Goal: Task Accomplishment & Management: Complete application form

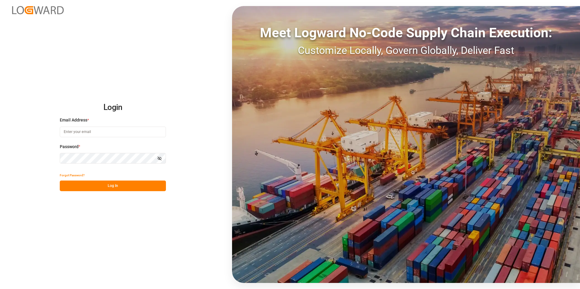
click at [103, 131] on input at bounding box center [113, 132] width 106 height 11
paste input "[EMAIL_ADDRESS][PERSON_NAME][DOMAIN_NAME]"
type input "[EMAIL_ADDRESS][PERSON_NAME][DOMAIN_NAME]"
click at [113, 184] on button "Log In" at bounding box center [113, 186] width 106 height 11
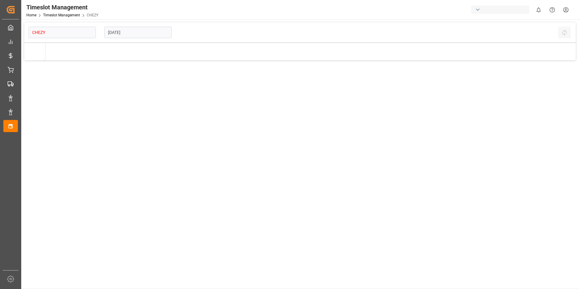
type input "Chezy Loading"
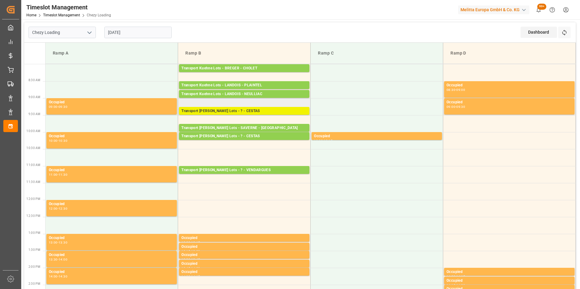
click at [258, 111] on div "Transport [PERSON_NAME] Lots - ? - CESTAS" at bounding box center [244, 111] width 126 height 6
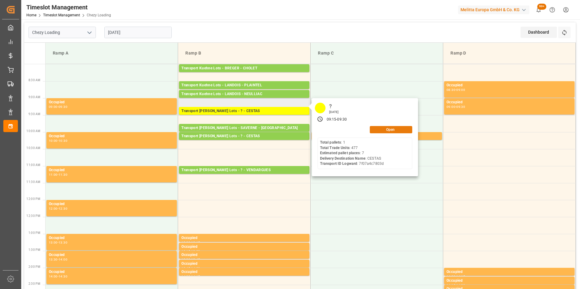
click at [380, 128] on button "Open" at bounding box center [391, 129] width 42 height 7
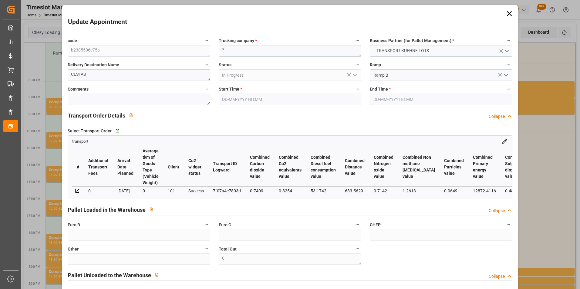
type input "7"
type input "393.84"
type input "0"
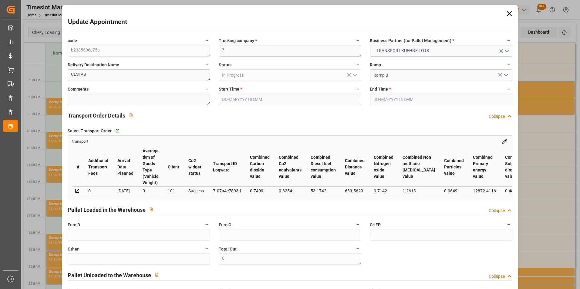
type input "393.84"
type input "0"
type input "1"
type input "1731.212"
type input "2569.926"
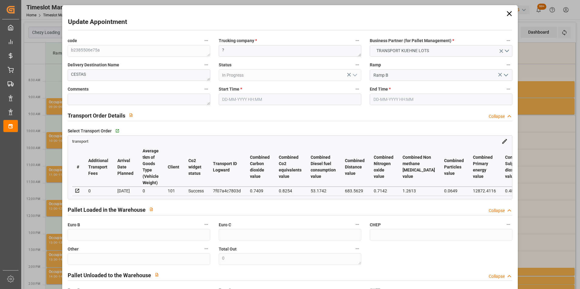
type input "6837.2"
type input "33"
type input "1"
type input "477"
type input "20"
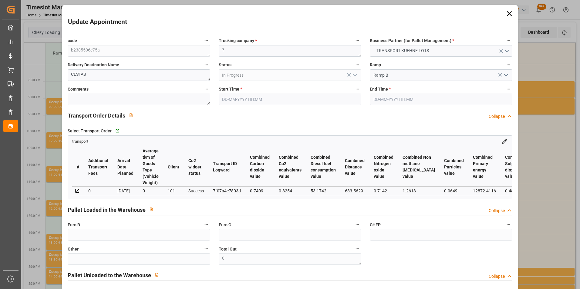
type input "101"
type input "2069.534"
type input "0"
type input "4710.8598"
type input "0"
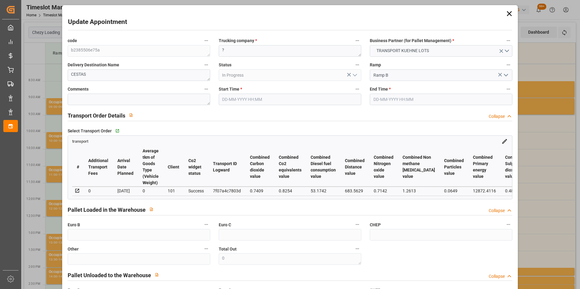
type input "0"
type input "21"
type input "35"
type input "[DATE] 09:15"
type input "[DATE] 09:30"
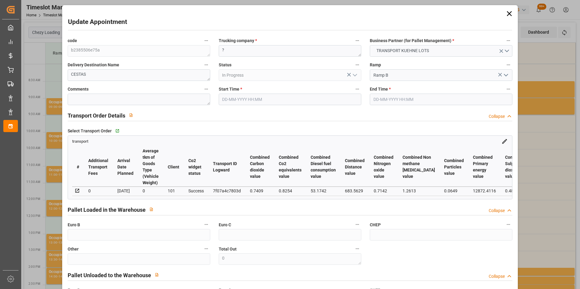
type input "[DATE] 15:37"
type input "[DATE] 11:33"
type input "[DATE]"
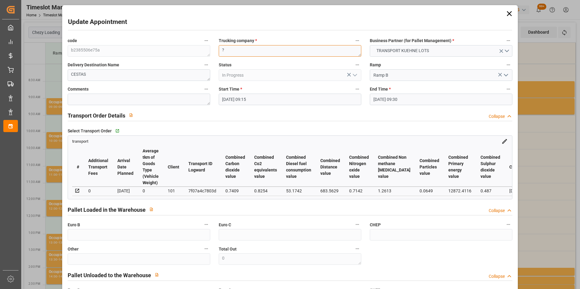
click at [191, 51] on div "code b2385506e75a Trucking company * ? Business Partner (for Pallet Management)…" at bounding box center [290, 184] width 454 height 299
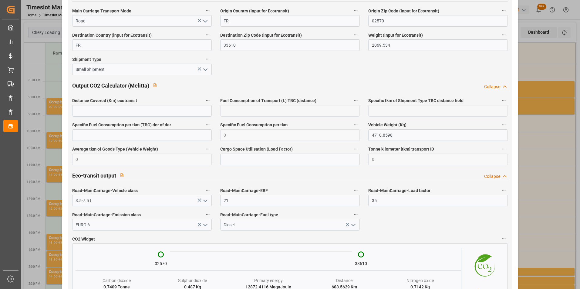
scroll to position [990, 0]
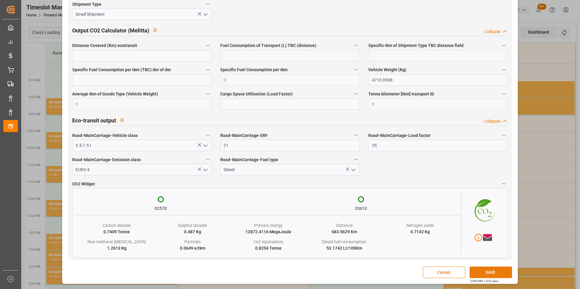
type textarea "T3R"
click at [485, 273] on button "SAVE" at bounding box center [491, 273] width 42 height 12
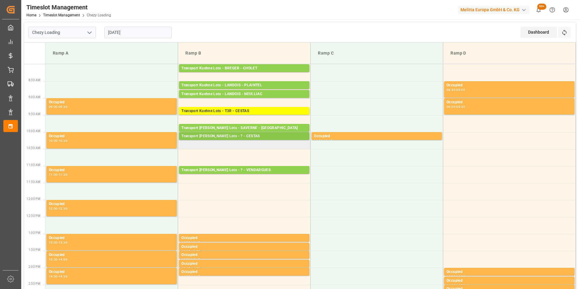
click at [257, 136] on div "Transport [PERSON_NAME] Lots - ? - CESTAS" at bounding box center [244, 136] width 126 height 6
click at [257, 135] on div "Transport [PERSON_NAME] Lots - ? - CESTAS" at bounding box center [244, 136] width 126 height 6
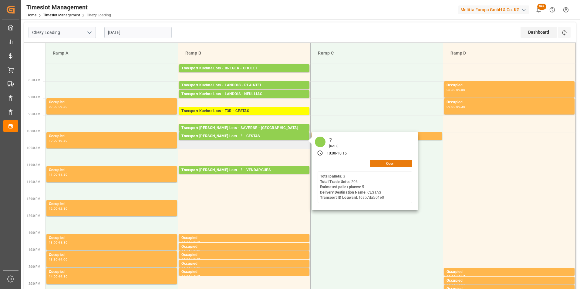
click at [387, 165] on button "Open" at bounding box center [391, 163] width 42 height 7
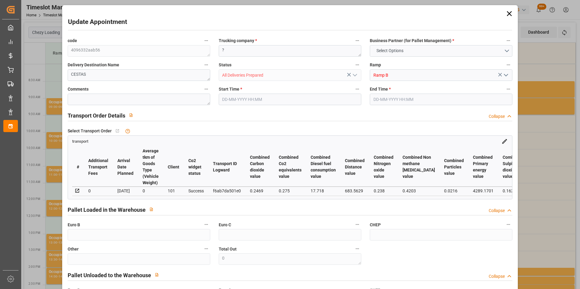
type input "5"
type input "336.21"
type input "0"
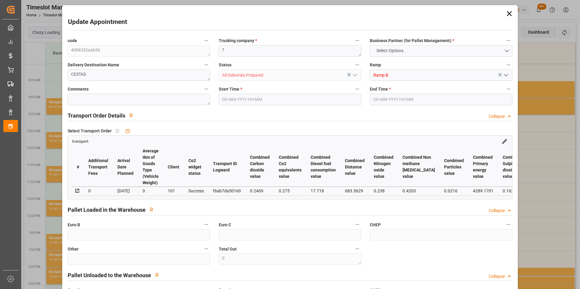
type input "336.21"
type input "0"
type input "11"
type input "551.403"
type input "1048.782"
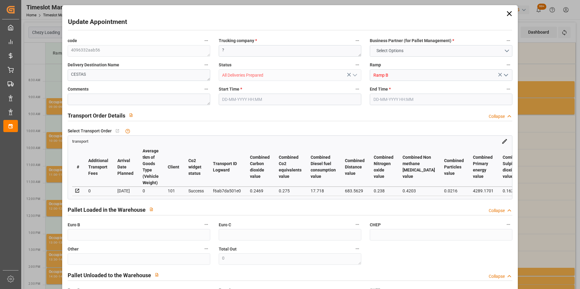
type input "3493.158"
type input "33"
type input "3"
type input "206"
type input "15"
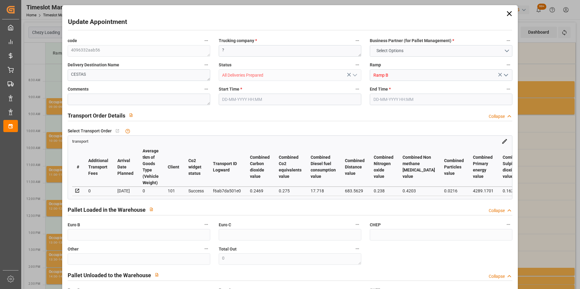
type input "101"
type input "689.582"
type input "0"
type input "4710.8598"
type input "0"
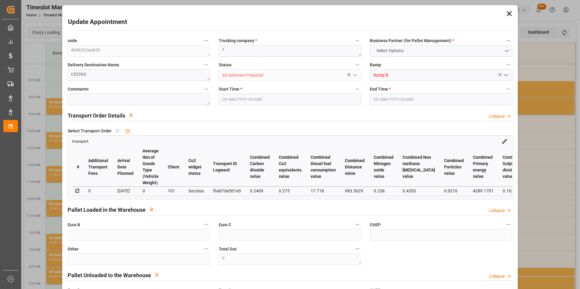
type input "0"
type input "21"
type input "35"
type input "[DATE] 10:00"
type input "[DATE] 10:15"
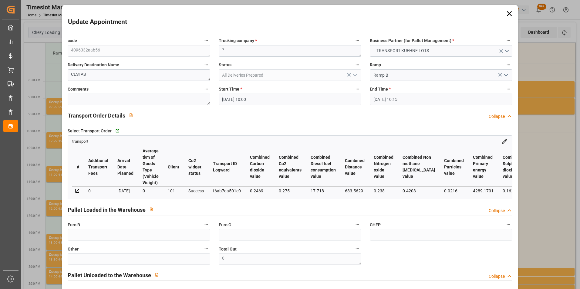
type input "[DATE] 15:12"
type input "[DATE] 11:54"
type input "[DATE]"
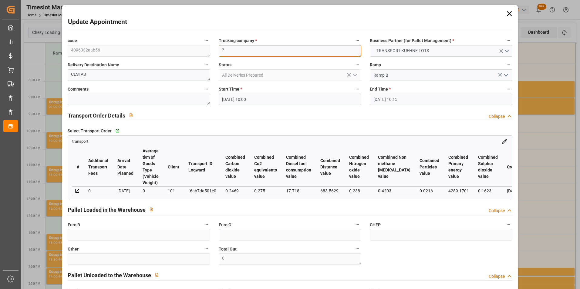
click at [200, 51] on div "code 4096332aab56 Trucking company * ? Business Partner (for Pallet Management)…" at bounding box center [290, 184] width 454 height 299
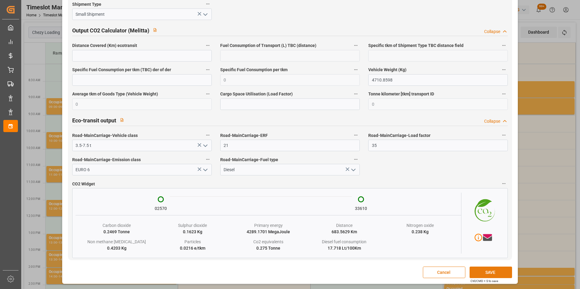
type textarea "T3R"
click at [490, 278] on button "SAVE" at bounding box center [491, 273] width 42 height 12
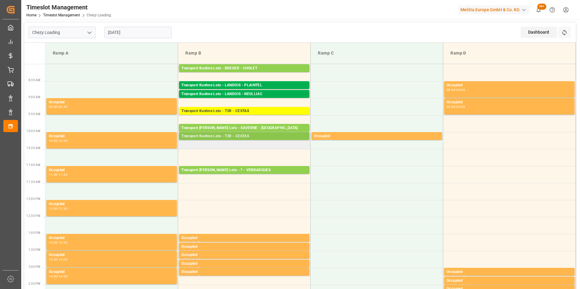
click at [244, 138] on div "Transport Kuehne Lots - T3R - CESTAS" at bounding box center [244, 136] width 126 height 6
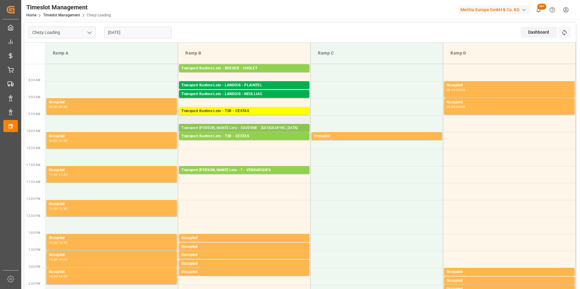
click at [250, 128] on div "Transport [PERSON_NAME] Lots - SAVERNE - [GEOGRAPHIC_DATA]" at bounding box center [244, 128] width 126 height 6
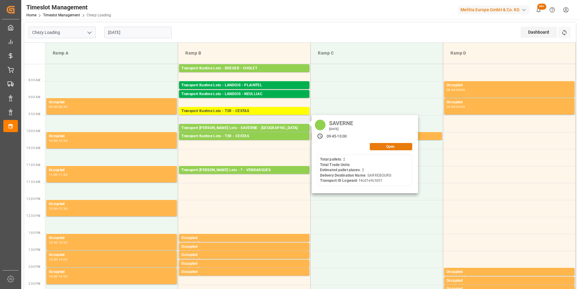
click at [377, 146] on button "Open" at bounding box center [391, 146] width 42 height 7
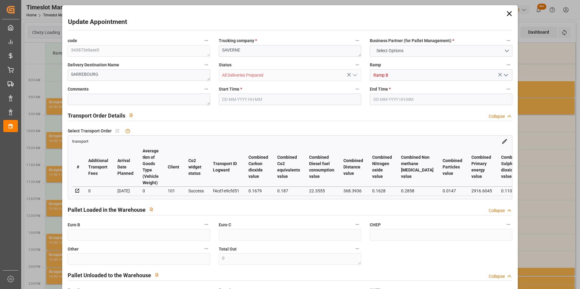
type input "2"
type input "141.18"
type input "0"
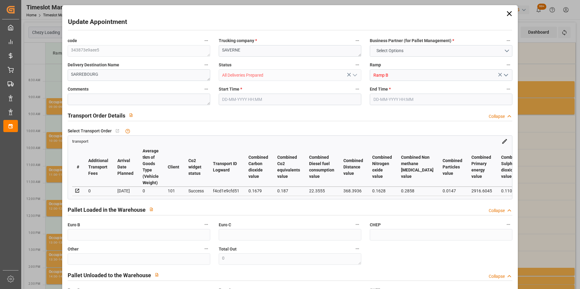
type input "141.18"
type input "0"
type input "2"
type input "865.728"
type input "970"
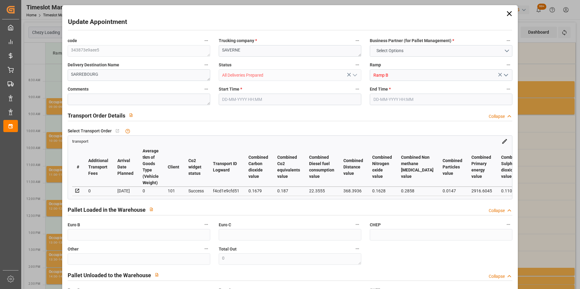
type input "2515.2"
type input "57"
type input "2"
type input "0"
type input "2"
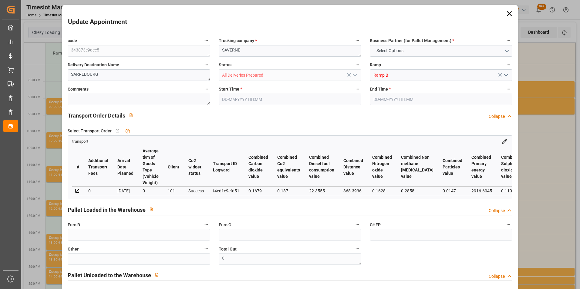
type input "101"
type input "874.176"
type input "0"
type input "4710.8598"
type input "0"
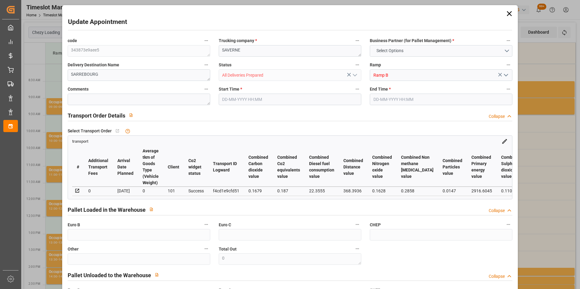
type input "0"
type input "21"
type input "35"
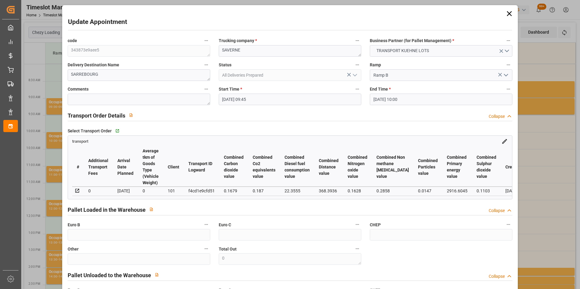
type input "[DATE] 09:45"
type input "[DATE] 10:00"
type input "[DATE] 15:06"
type input "[DATE] 12:11"
type input "[DATE]"
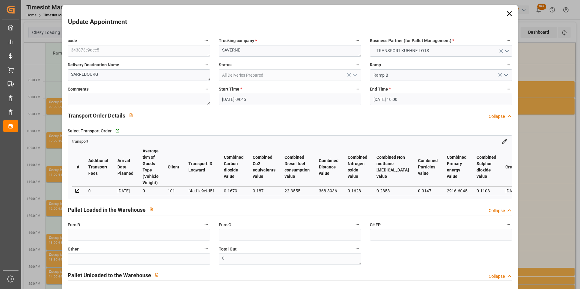
type input "[DATE]"
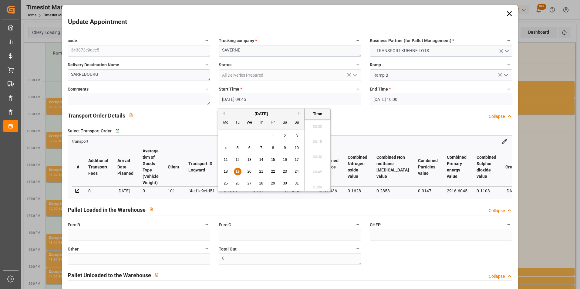
click at [249, 101] on input "[DATE] 09:45" at bounding box center [290, 100] width 143 height 12
click at [238, 170] on span "19" at bounding box center [237, 172] width 4 height 4
click at [318, 138] on li "10:30" at bounding box center [318, 140] width 26 height 15
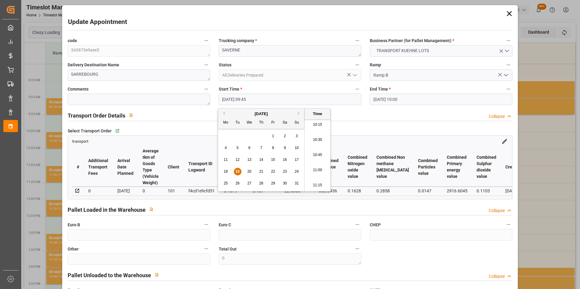
type input "[DATE] 10:30"
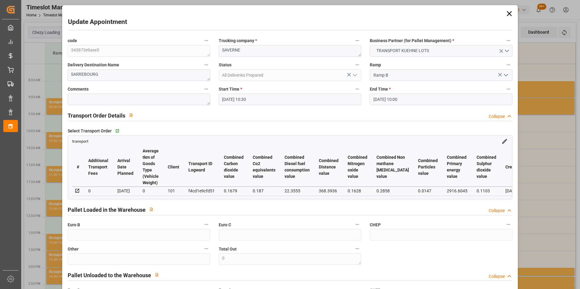
click at [383, 96] on input "[DATE] 10:00" at bounding box center [441, 100] width 143 height 12
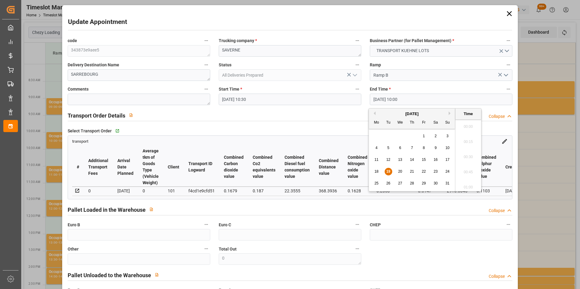
scroll to position [579, 0]
click at [388, 170] on span "19" at bounding box center [388, 172] width 4 height 4
click at [468, 170] on li "10:45" at bounding box center [468, 170] width 26 height 15
type input "[DATE] 10:45"
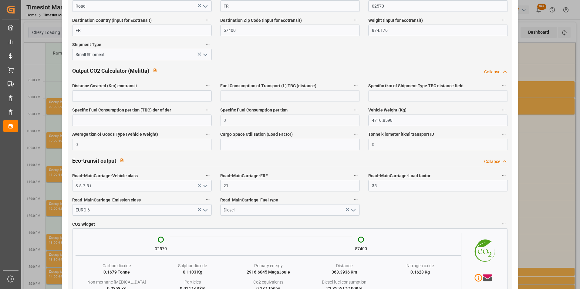
scroll to position [990, 0]
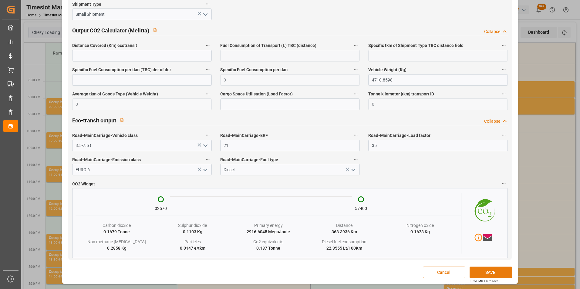
click at [479, 272] on button "SAVE" at bounding box center [491, 273] width 42 height 12
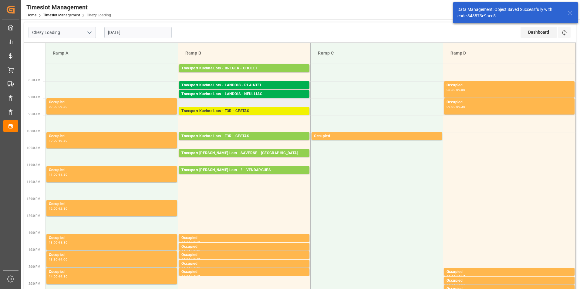
click at [254, 112] on div "Transport Kuehne Lots - T3R - CESTAS" at bounding box center [244, 111] width 126 height 6
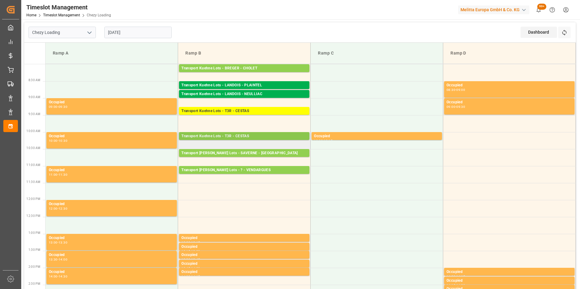
click at [258, 134] on div "Transport Kuehne Lots - T3R - CESTAS" at bounding box center [244, 136] width 126 height 6
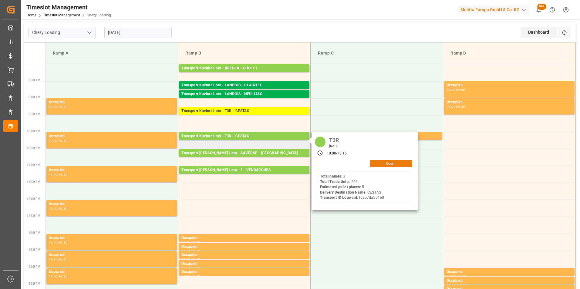
click at [383, 163] on button "Open" at bounding box center [391, 163] width 42 height 7
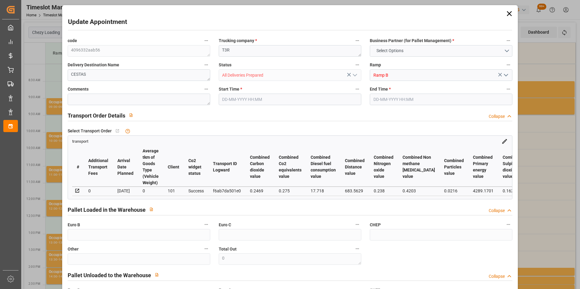
type input "5"
type input "336.21"
type input "0"
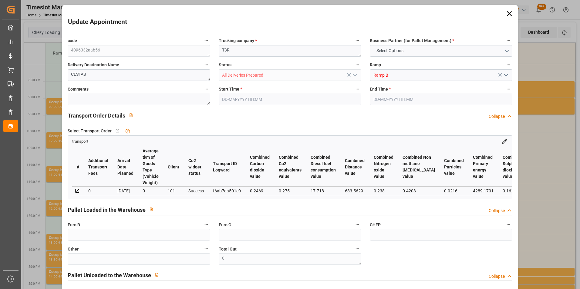
type input "336.21"
type input "0"
type input "11"
type input "551.403"
type input "1048.782"
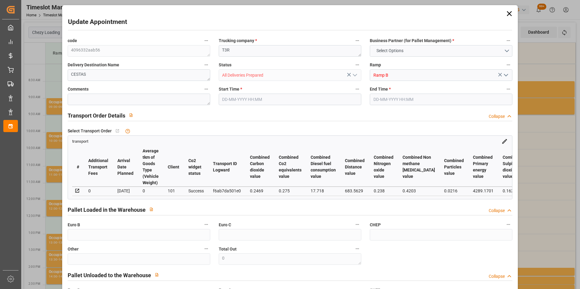
type input "3493.158"
type input "33"
type input "3"
type input "206"
type input "15"
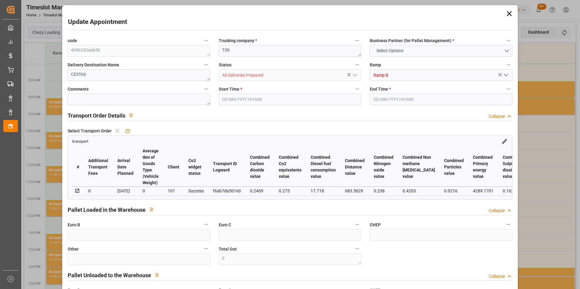
type input "101"
type input "689.582"
type input "0"
type input "4710.8598"
type input "0"
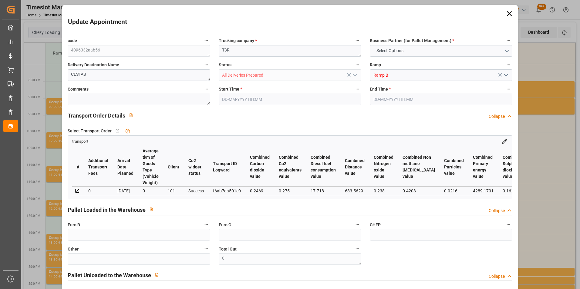
type input "0"
type input "21"
type input "35"
type input "[DATE] 10:00"
type input "[DATE] 10:15"
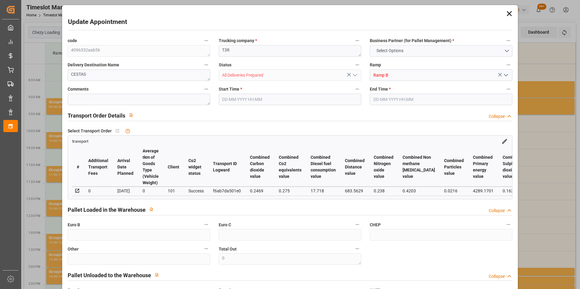
type input "[DATE] 15:12"
type input "[DATE] 11:54"
type input "[DATE]"
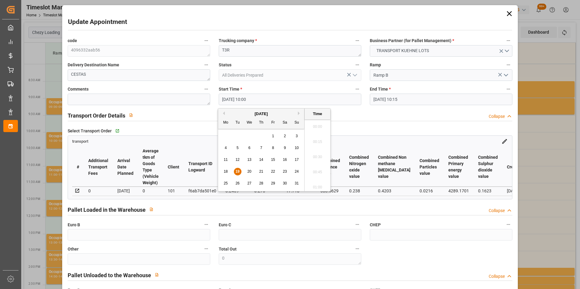
click at [247, 97] on input "[DATE] 10:00" at bounding box center [290, 100] width 143 height 12
click at [238, 171] on span "19" at bounding box center [237, 172] width 4 height 4
click at [312, 126] on li "09:30" at bounding box center [318, 124] width 26 height 15
type input "[DATE] 09:30"
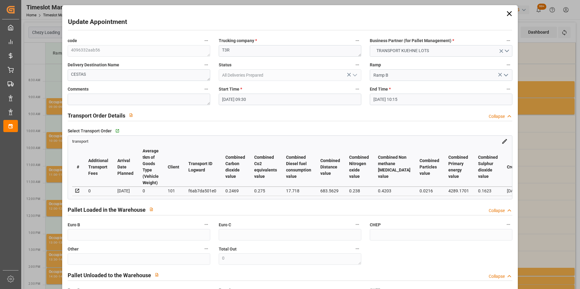
click at [395, 97] on input "[DATE] 10:15" at bounding box center [441, 100] width 143 height 12
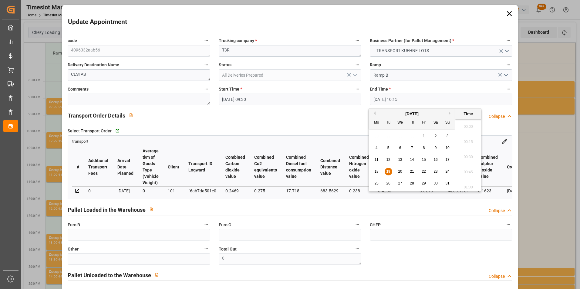
scroll to position [594, 0]
click at [387, 173] on span "19" at bounding box center [388, 172] width 4 height 4
click at [469, 125] on li "09:45" at bounding box center [468, 124] width 26 height 15
type input "[DATE] 09:45"
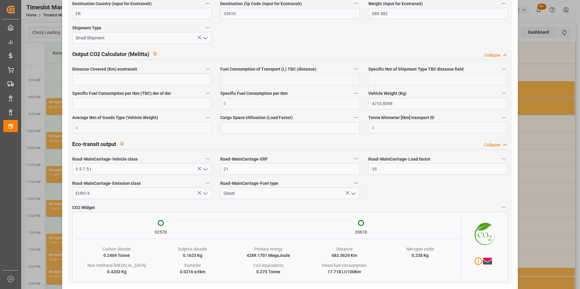
scroll to position [990, 0]
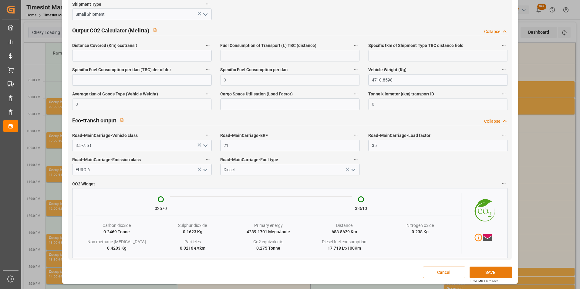
click at [479, 272] on button "SAVE" at bounding box center [491, 273] width 42 height 12
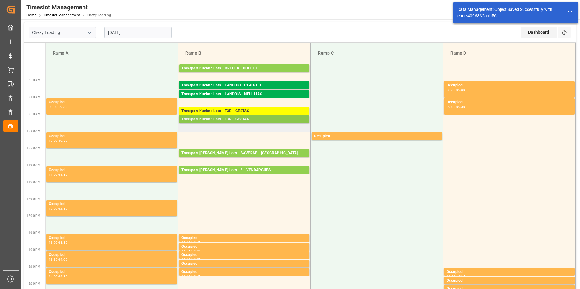
click at [248, 123] on div "Pallets: 3,TU: 206,City: [GEOGRAPHIC_DATA],Arrival: [DATE] 00:00:00" at bounding box center [244, 125] width 126 height 5
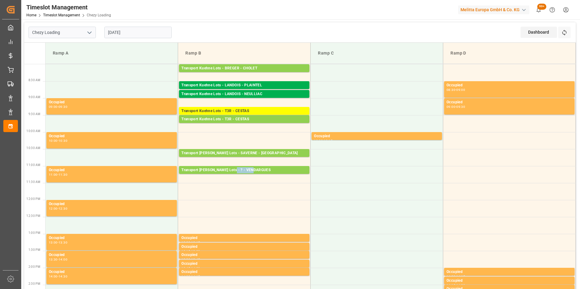
click at [246, 170] on div "Transport [PERSON_NAME] Lots - ? - VENDARGUES" at bounding box center [244, 170] width 126 height 6
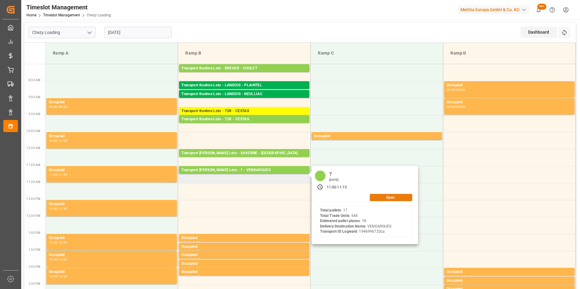
click at [388, 197] on button "Open" at bounding box center [391, 197] width 42 height 7
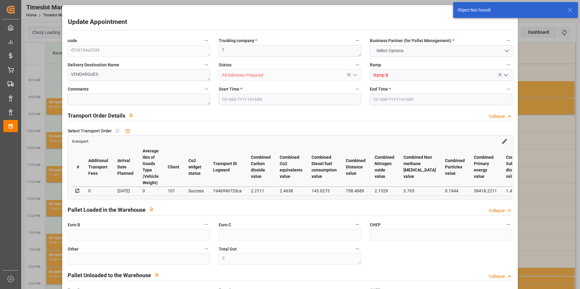
type input "5"
type input "336.21"
type input "0"
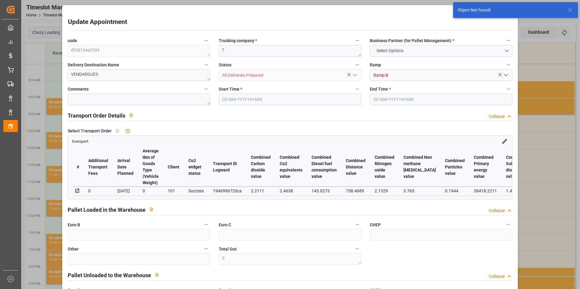
type input "336.21"
type input "0"
type input "11"
type input "551.403"
type input "1048.782"
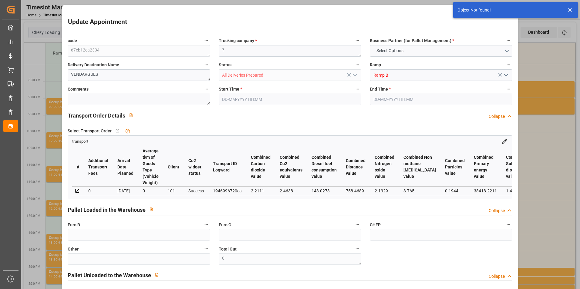
type input "3493.158"
type input "33"
type input "3"
type input "206"
type input "15"
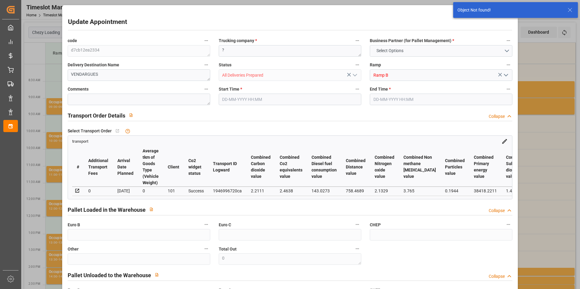
type input "101"
type input "689.582"
type input "0"
type input "4710.8598"
type input "0"
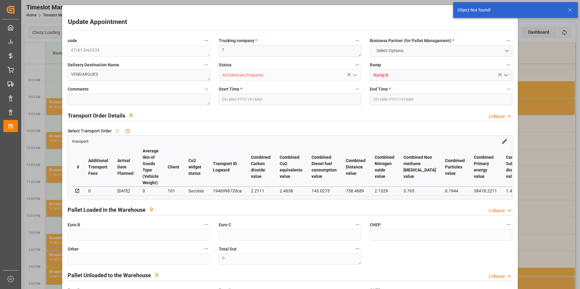
type input "0"
type input "21"
type input "35"
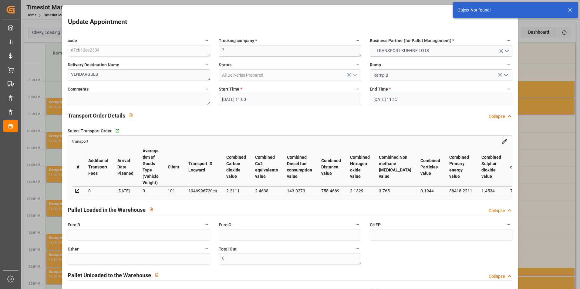
type input "[DATE] 11:00"
type input "[DATE] 11:15"
type input "[DATE] 15:13"
type input "[DATE] 11:54"
type input "[DATE]"
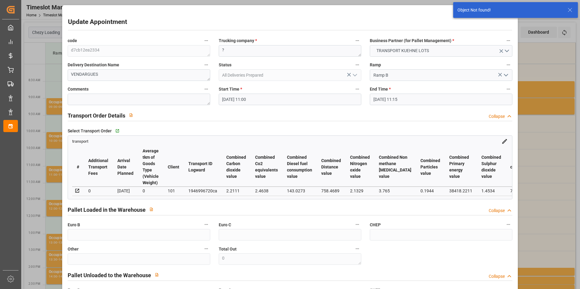
type input "[DATE]"
click at [245, 98] on input "[DATE] 11:00" at bounding box center [290, 100] width 143 height 12
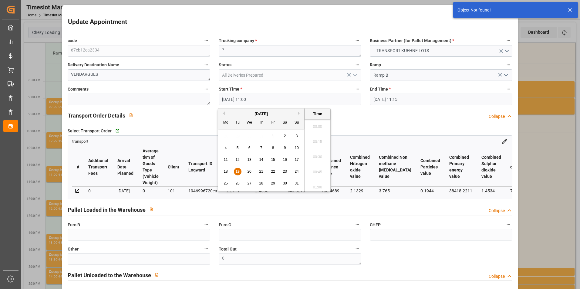
scroll to position [639, 0]
click at [238, 170] on span "19" at bounding box center [237, 172] width 4 height 4
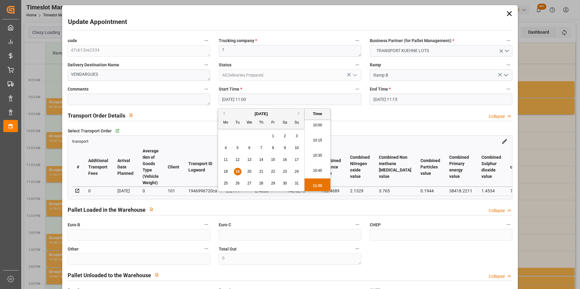
scroll to position [579, 0]
click at [318, 155] on li "10:00" at bounding box center [318, 155] width 26 height 15
type input "[DATE] 10:00"
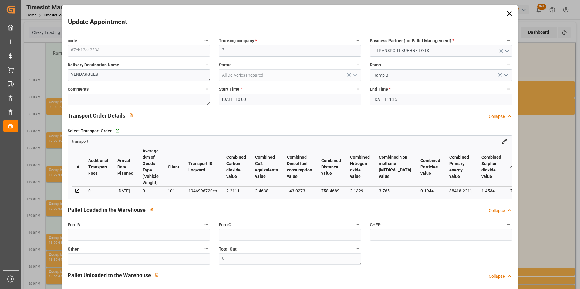
click at [383, 100] on input "[DATE] 11:15" at bounding box center [441, 100] width 143 height 12
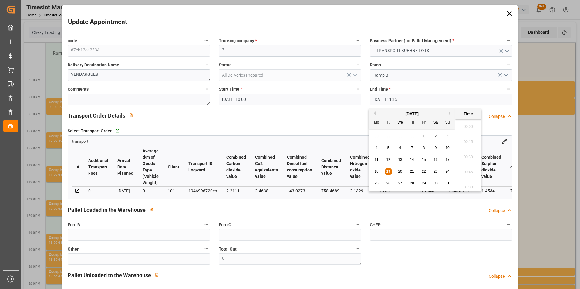
scroll to position [654, 0]
click at [388, 172] on span "19" at bounding box center [388, 172] width 4 height 4
click at [470, 156] on li "10:15" at bounding box center [468, 155] width 26 height 15
type input "[DATE] 10:15"
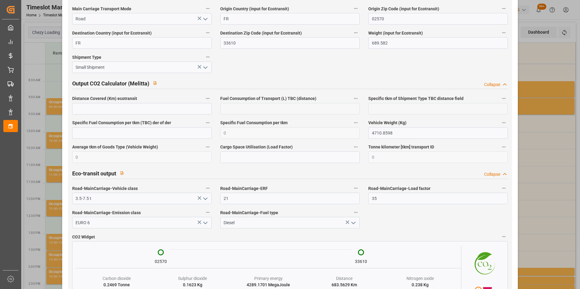
scroll to position [990, 0]
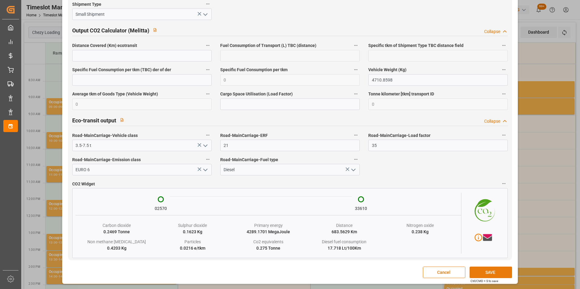
click at [490, 275] on button "SAVE" at bounding box center [491, 273] width 42 height 12
